Goal: Register for event/course

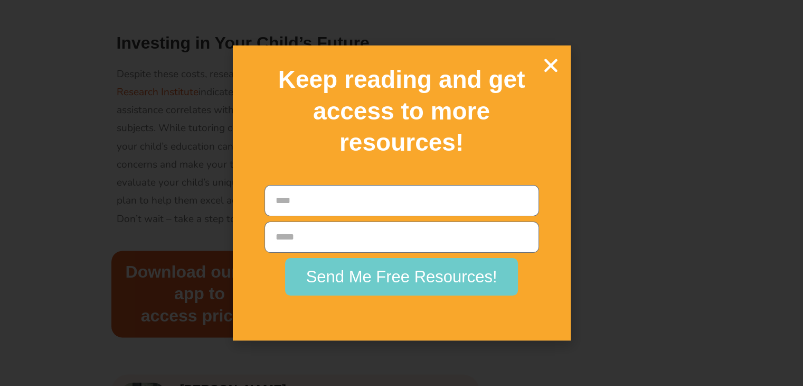
scroll to position [1531, 0]
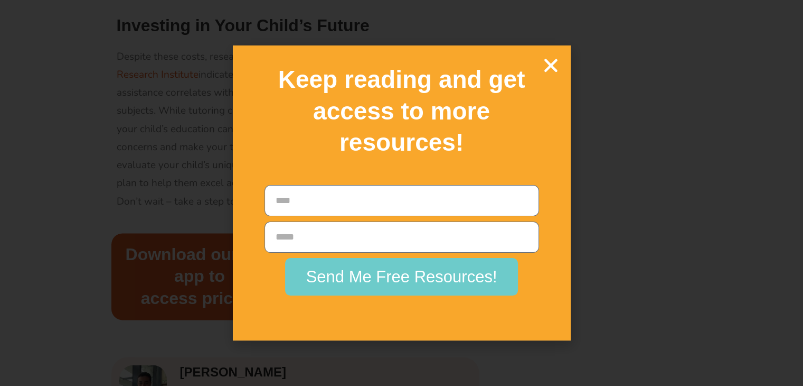
click at [546, 79] on h2 "Keep reading and get access to more resources!" at bounding box center [401, 111] width 301 height 95
click at [545, 64] on icon "Close" at bounding box center [551, 65] width 18 height 18
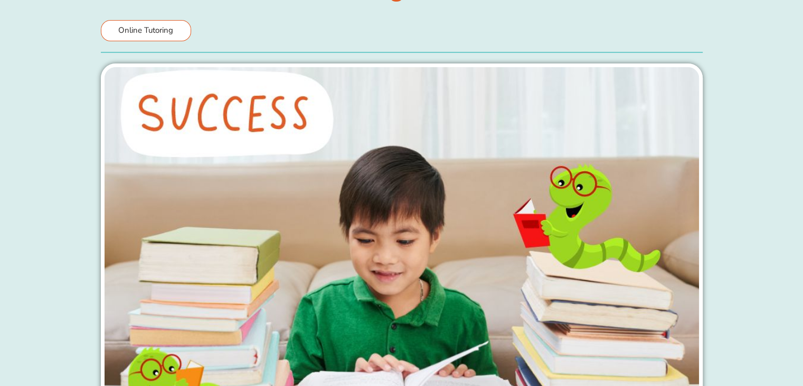
scroll to position [0, 0]
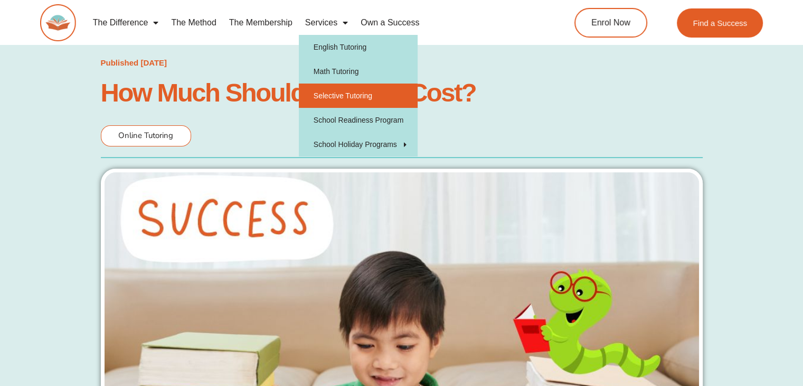
click at [346, 96] on link "Selective Tutoring" at bounding box center [358, 95] width 119 height 24
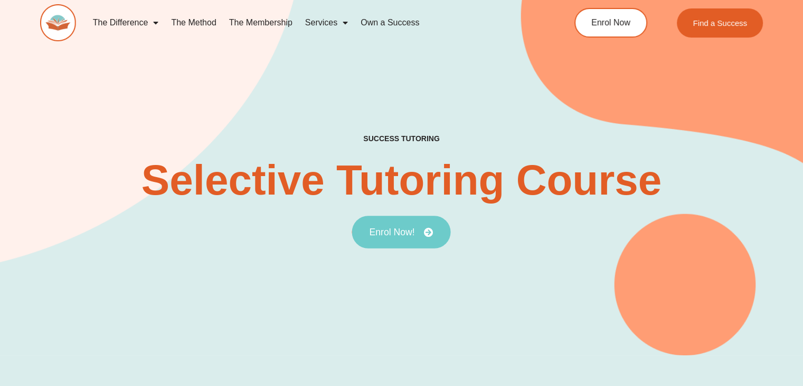
click at [415, 240] on link "Enrol Now!" at bounding box center [401, 231] width 99 height 33
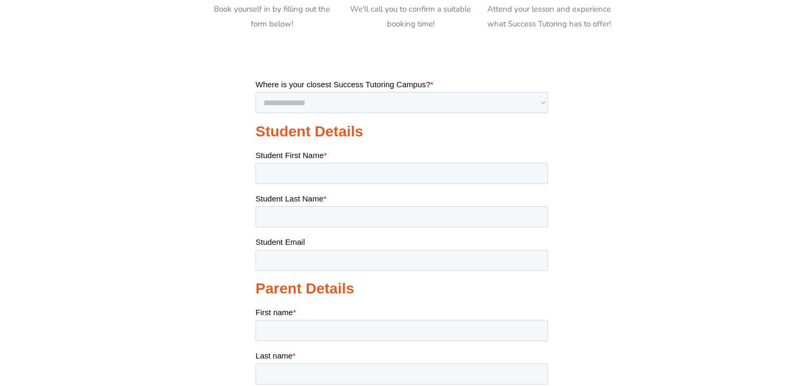
scroll to position [106, 0]
